Goal: Find specific page/section: Find specific page/section

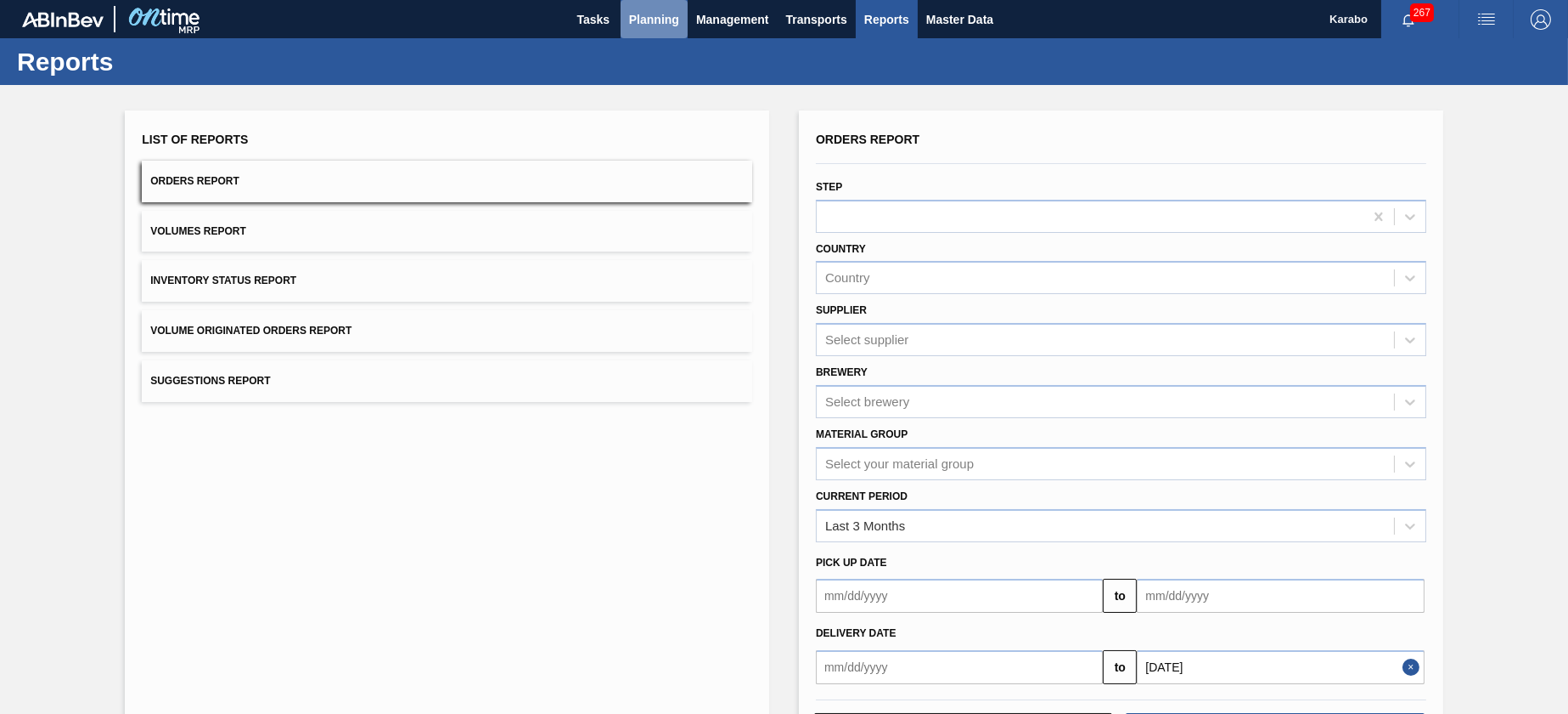
click at [648, 28] on span "Planning" at bounding box center [654, 20] width 50 height 21
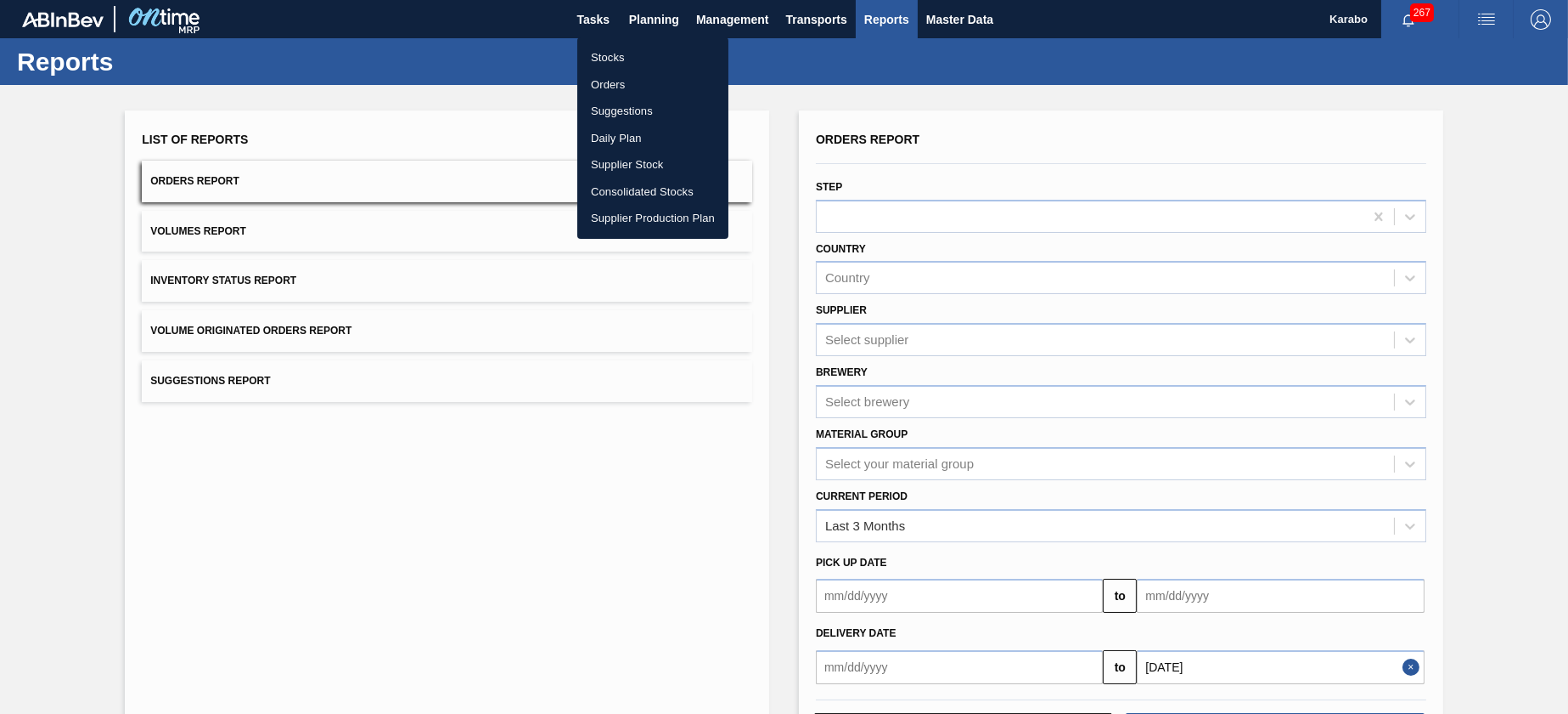
click at [679, 210] on li "Supplier Production Plan" at bounding box center [653, 218] width 151 height 27
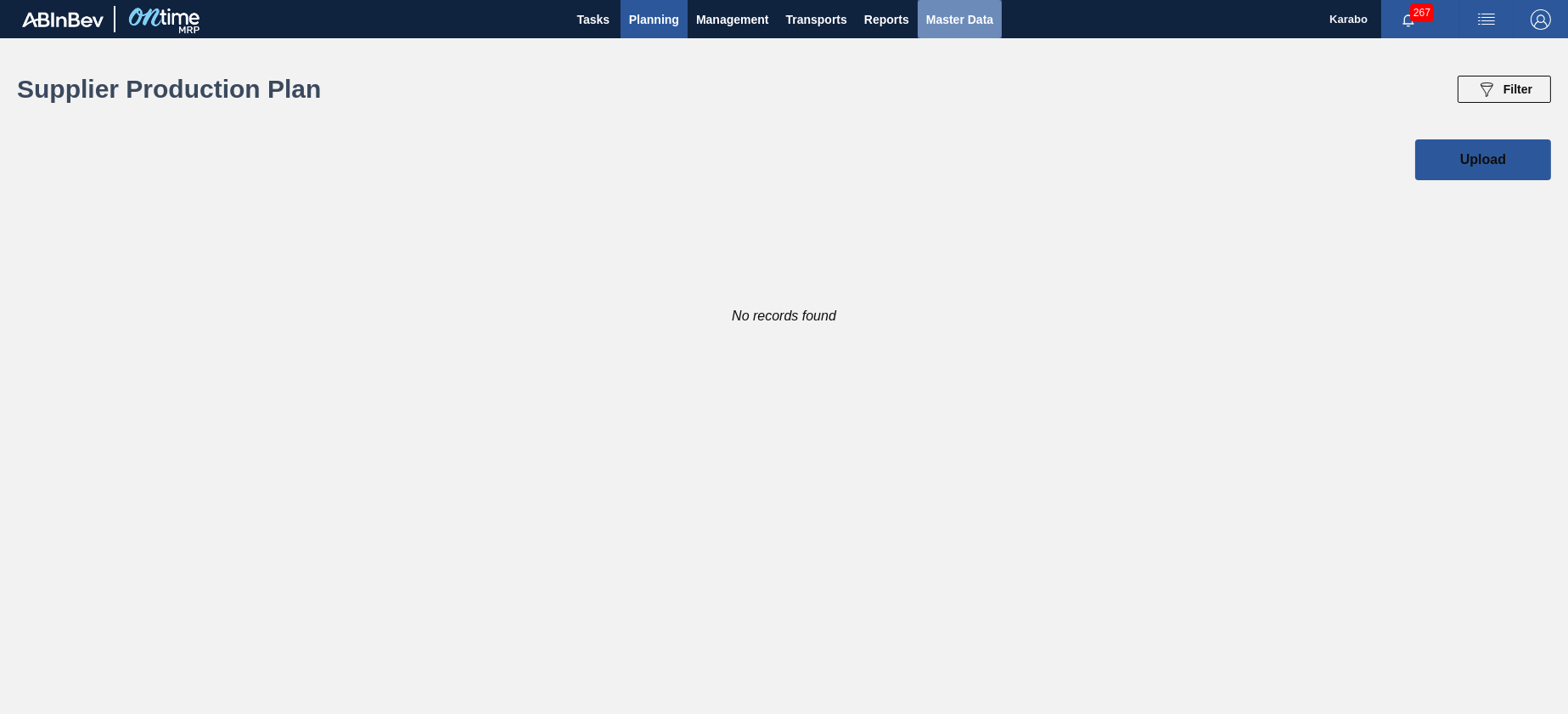
drag, startPoint x: 965, startPoint y: 32, endPoint x: 956, endPoint y: 35, distance: 9.5
click at [965, 32] on button "Master Data" at bounding box center [960, 19] width 84 height 38
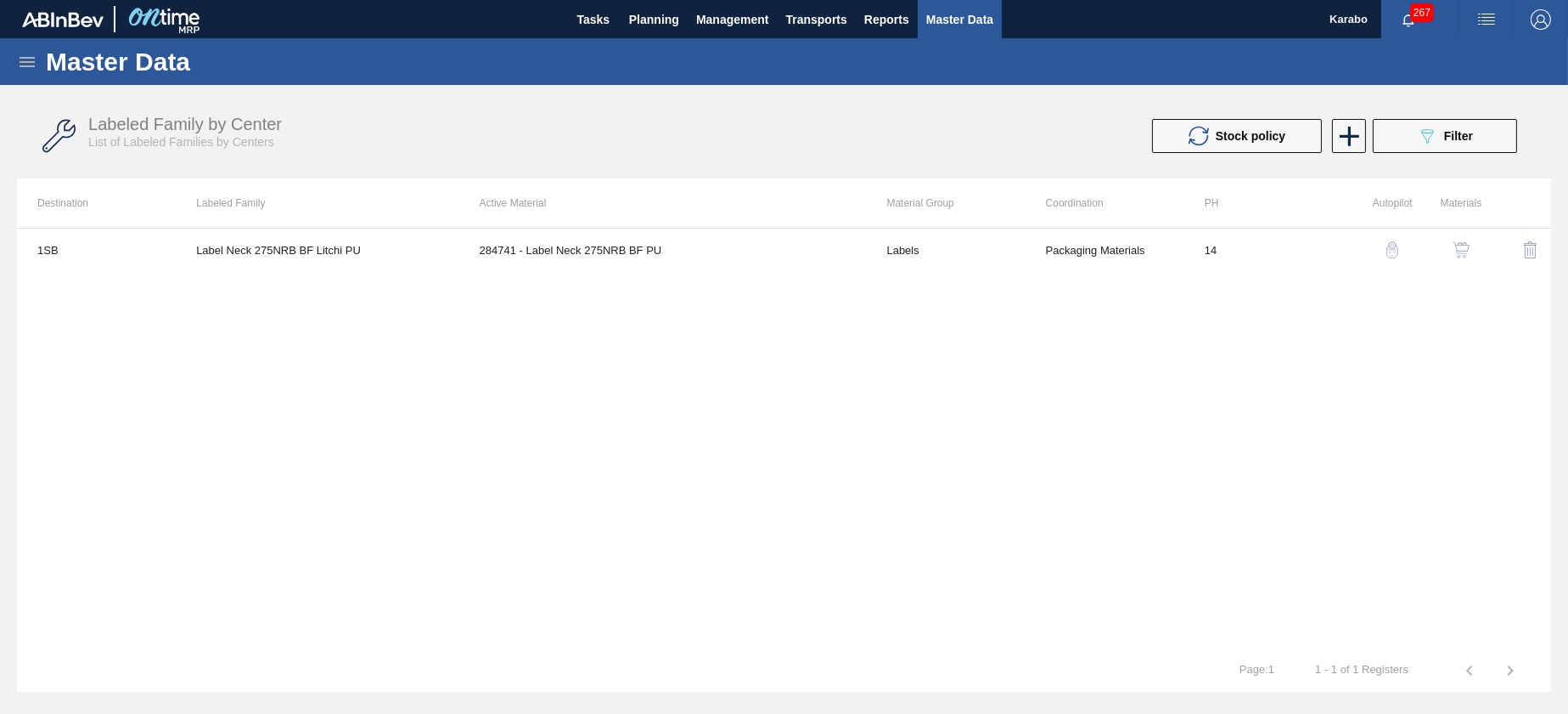
click at [27, 68] on icon at bounding box center [27, 62] width 21 height 21
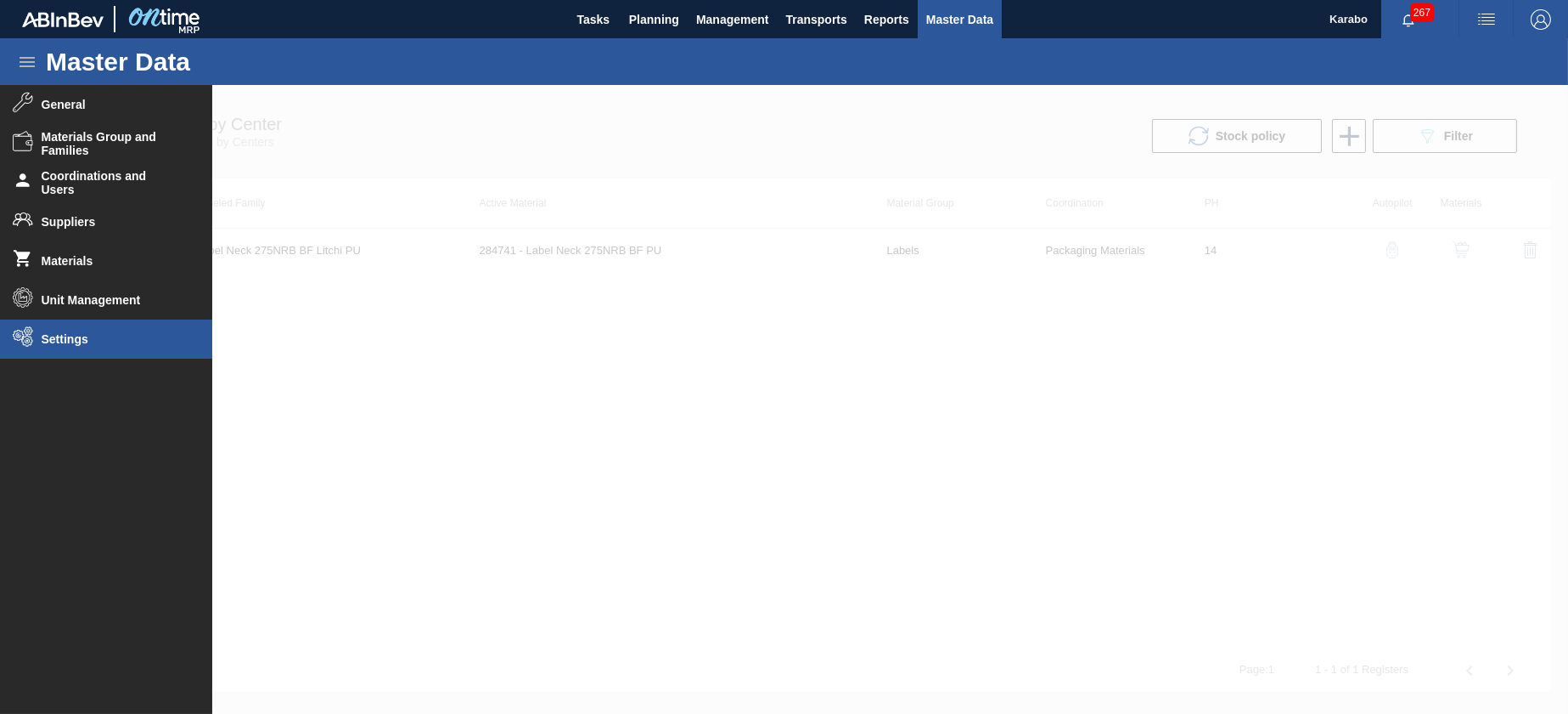
click at [139, 344] on span "Settings" at bounding box center [111, 339] width 140 height 13
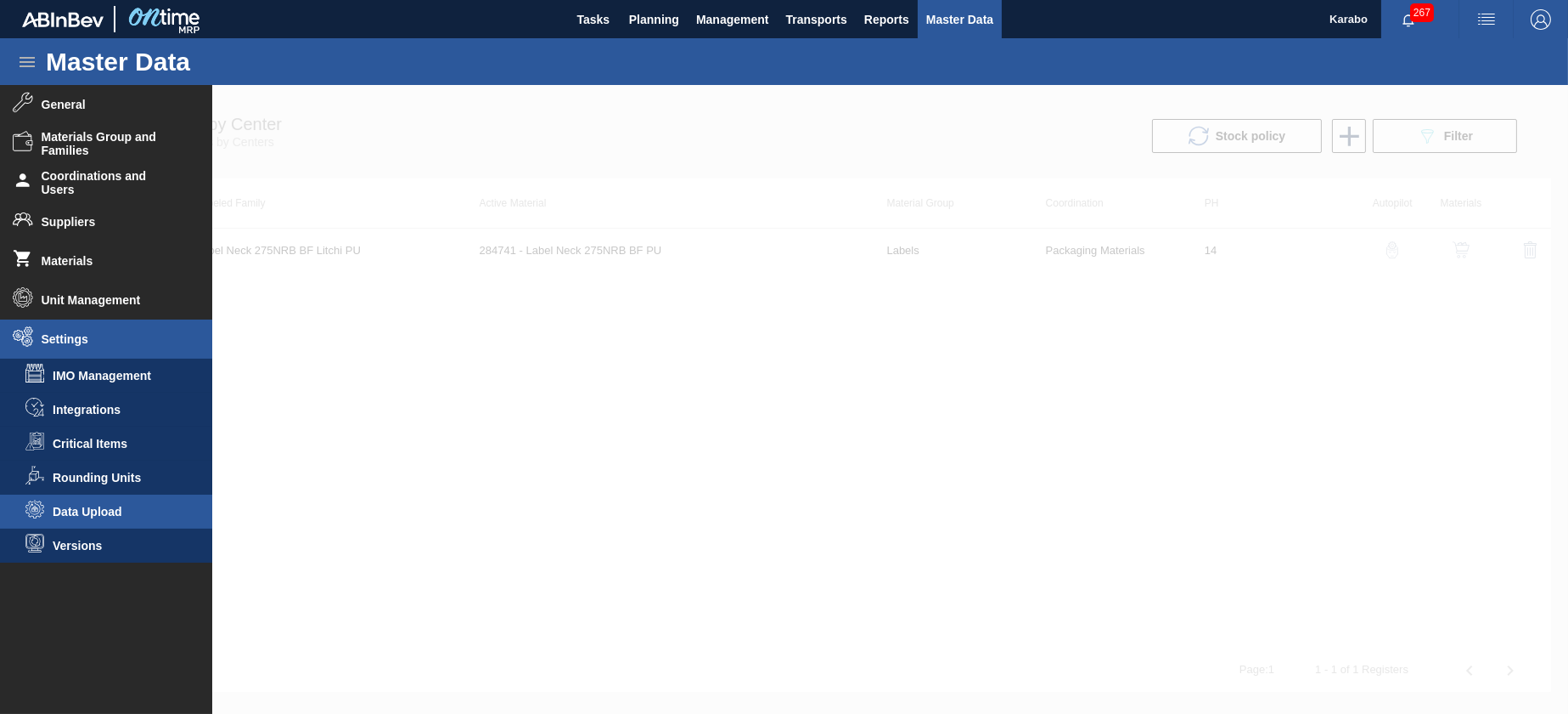
click at [129, 509] on span "Data Upload" at bounding box center [117, 511] width 130 height 13
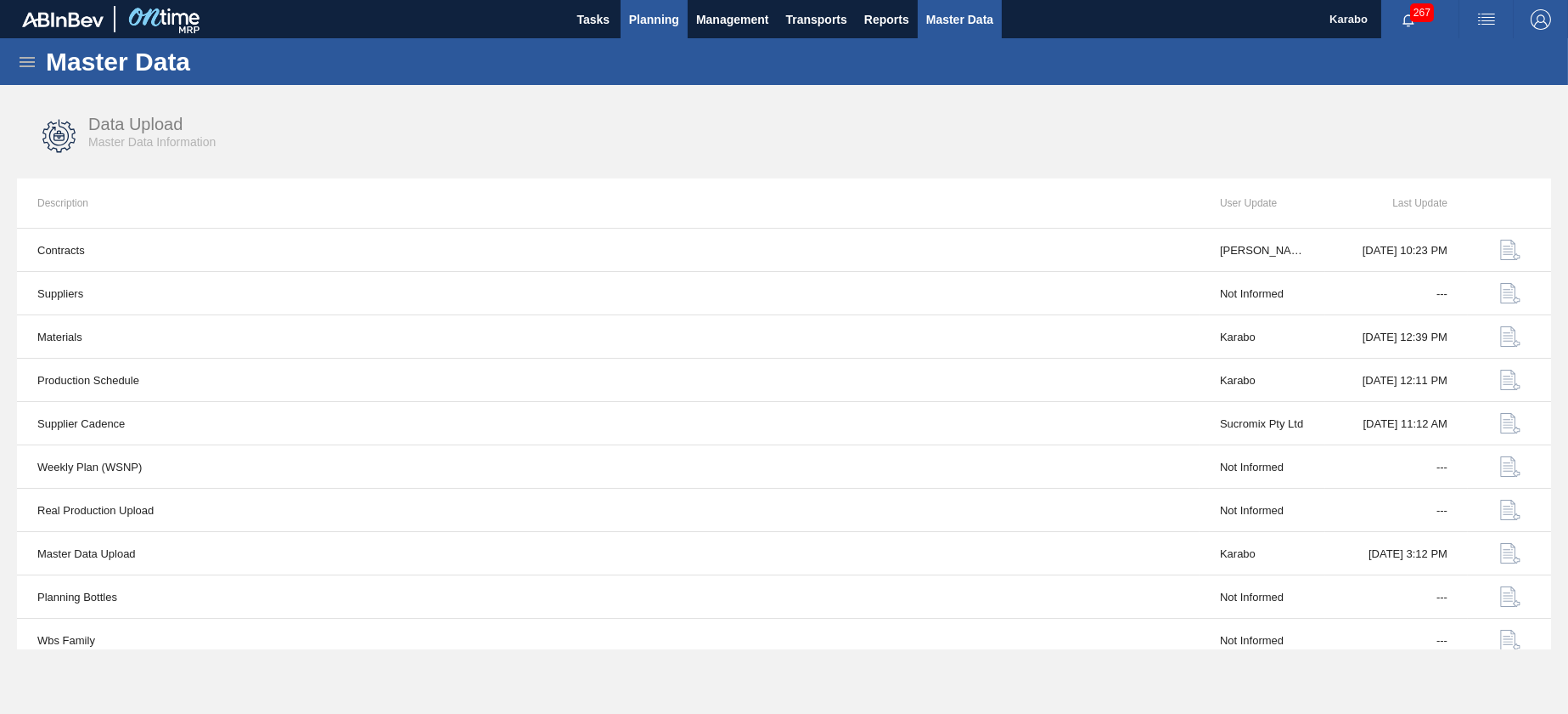
click at [669, 13] on span "Planning" at bounding box center [654, 20] width 50 height 21
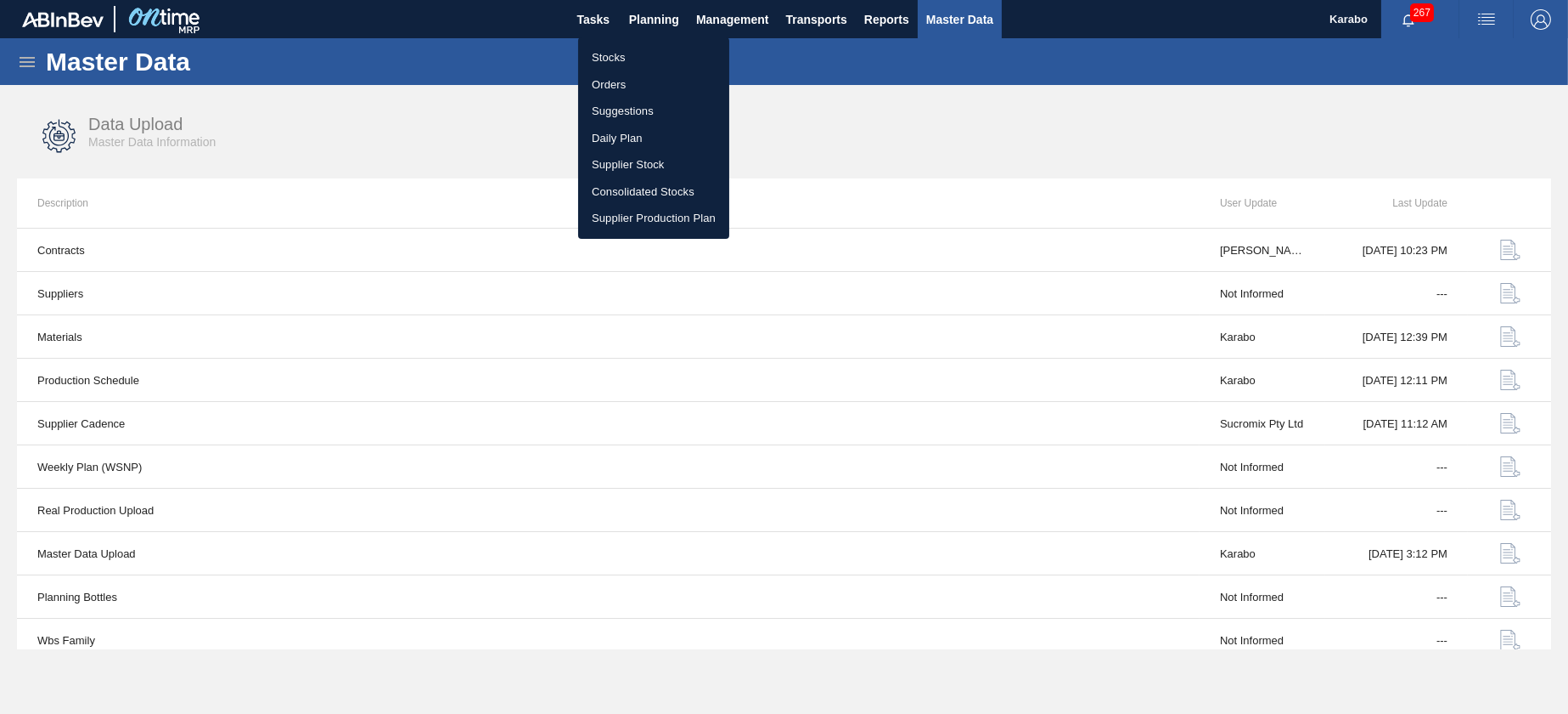
click at [980, 162] on div at bounding box center [784, 357] width 1568 height 714
